Goal: Complete application form

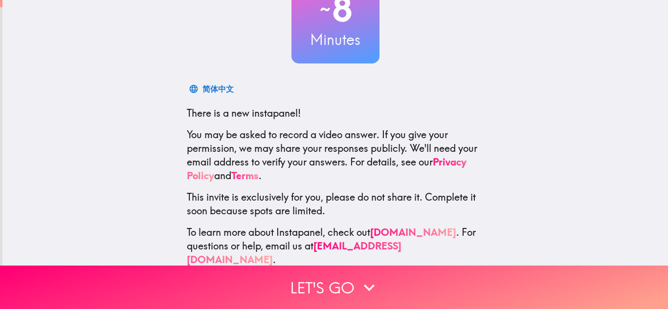
scroll to position [97, 0]
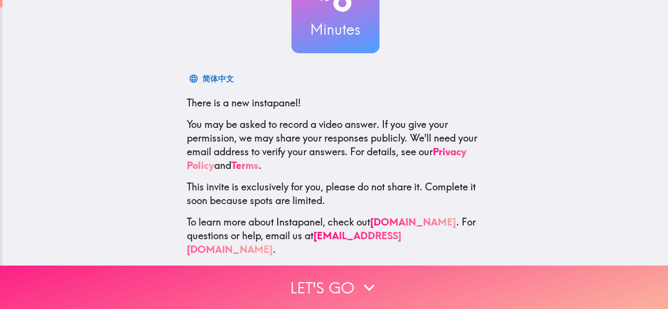
click at [354, 275] on button "Let's go" at bounding box center [334, 287] width 668 height 43
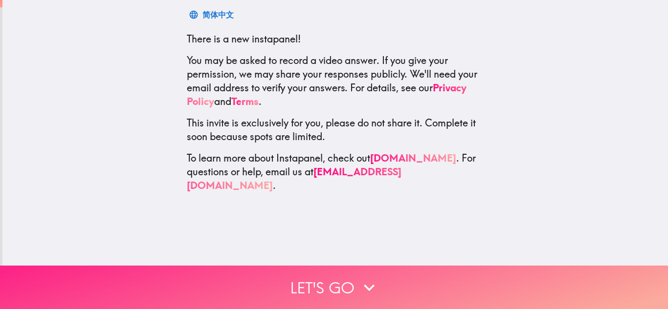
scroll to position [0, 0]
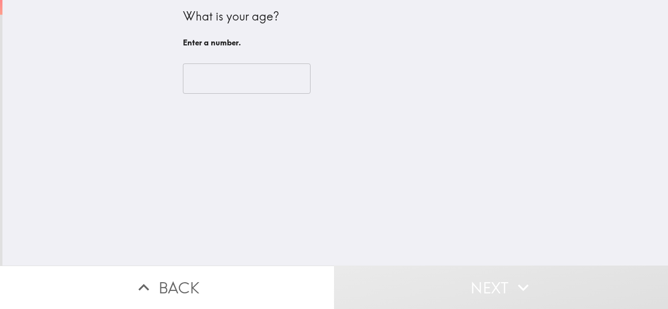
click at [261, 93] on input "number" at bounding box center [247, 79] width 128 height 30
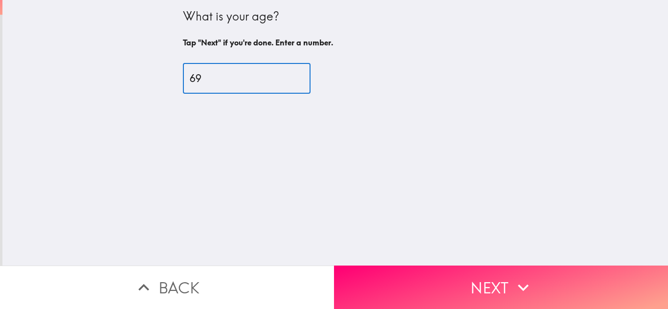
type input "69"
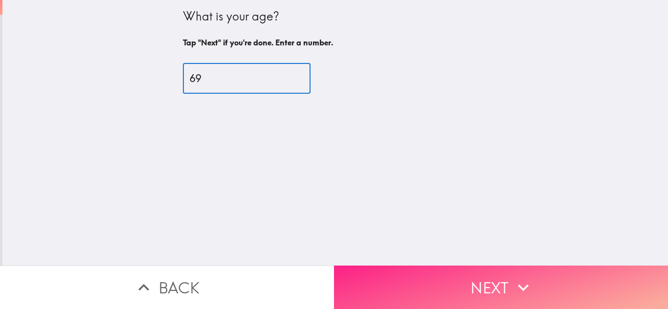
click at [504, 301] on button "Next" at bounding box center [501, 287] width 334 height 43
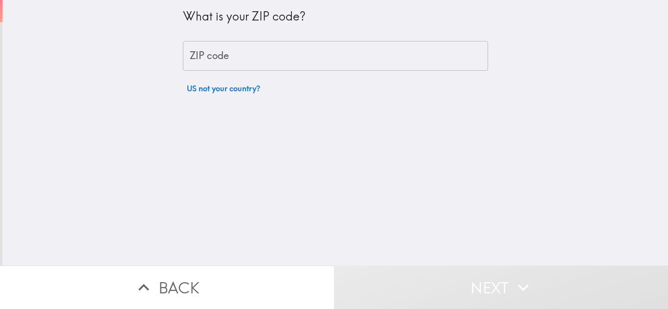
click at [309, 57] on input "ZIP code" at bounding box center [335, 56] width 305 height 30
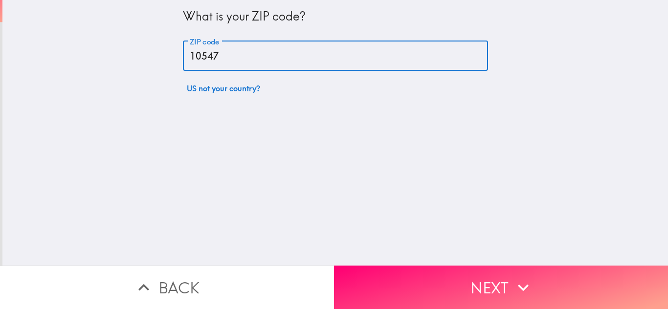
type input "10547"
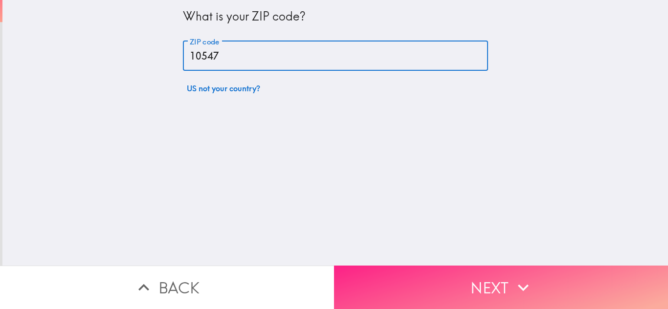
click at [489, 291] on button "Next" at bounding box center [501, 287] width 334 height 43
